Goal: Go to known website: Access a specific website the user already knows

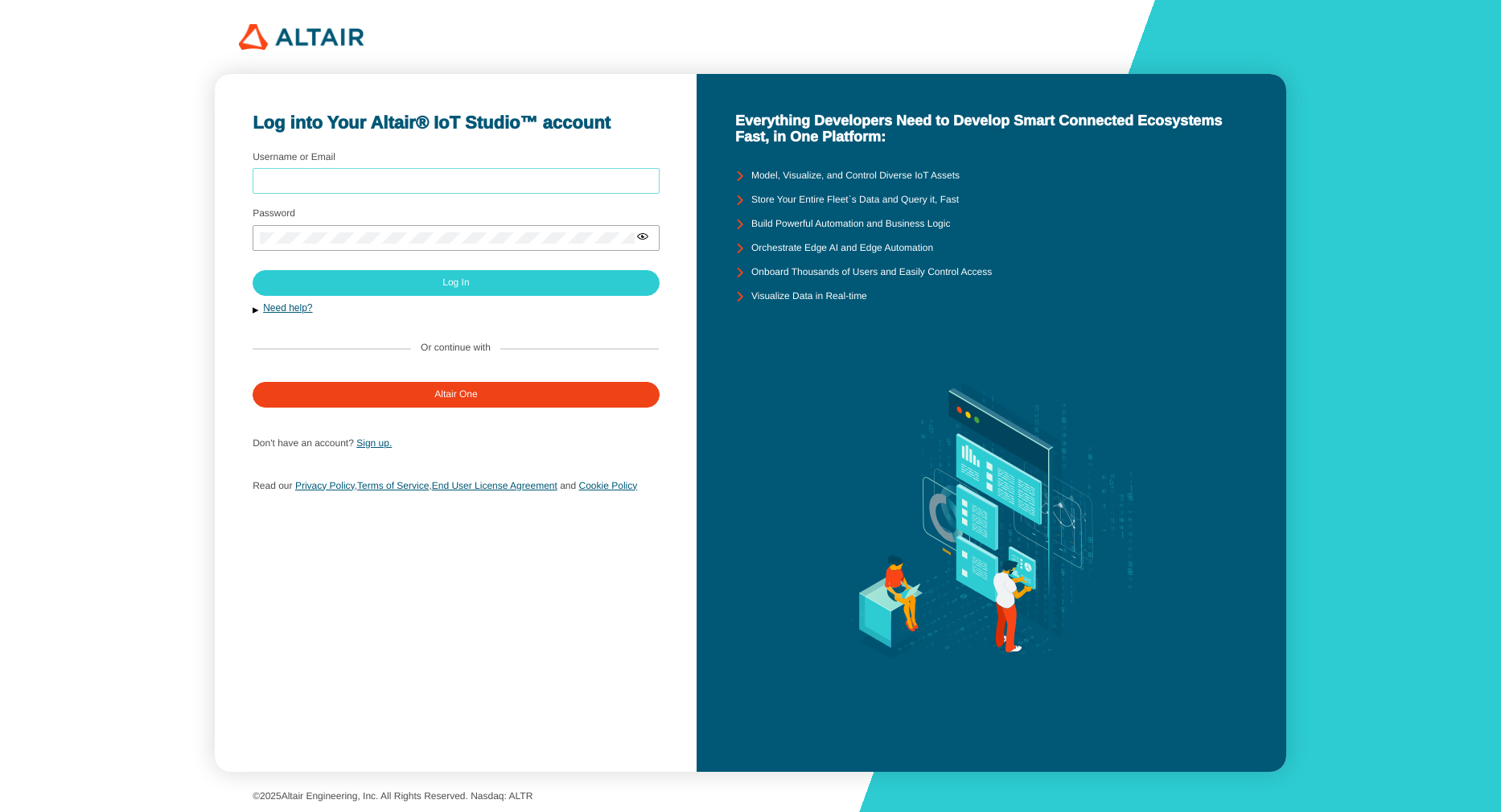
click at [396, 180] on input "Username or Email" at bounding box center [456, 181] width 393 height 12
type input "amendoza"
